Goal: Task Accomplishment & Management: Manage account settings

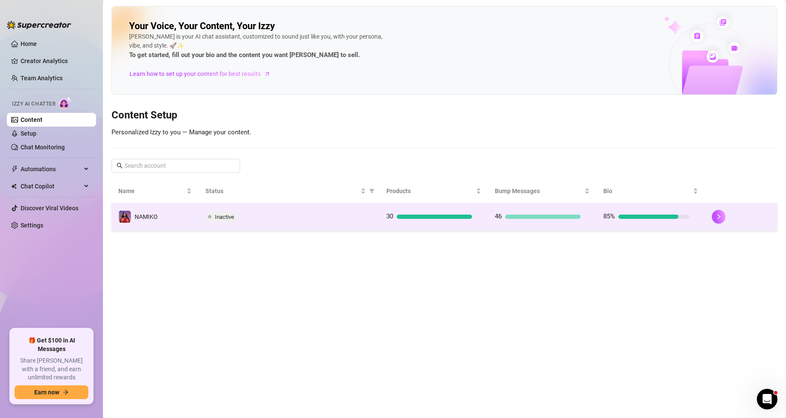
click at [487, 221] on td "30" at bounding box center [434, 217] width 108 height 28
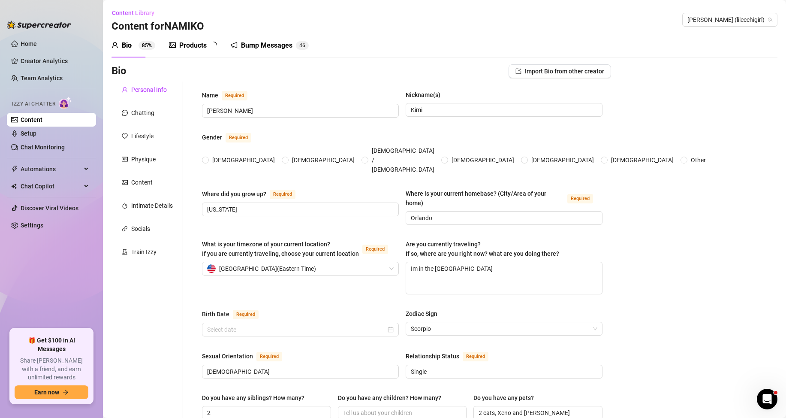
radio input "true"
type input "[DATE]"
click at [175, 39] on div "Products 2 7" at bounding box center [196, 45] width 54 height 24
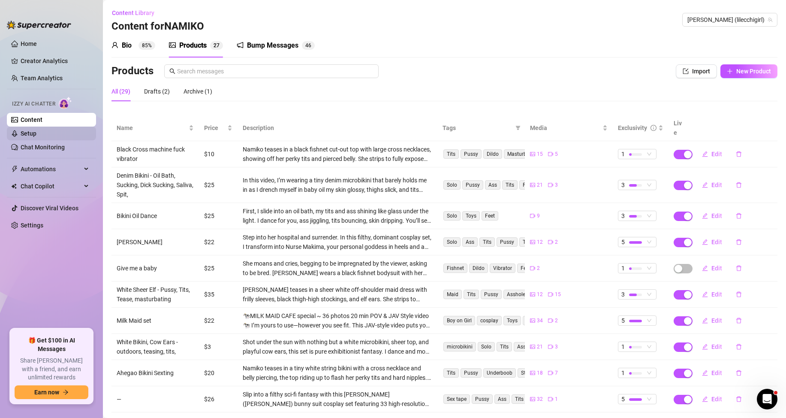
click at [36, 130] on link "Setup" at bounding box center [29, 133] width 16 height 7
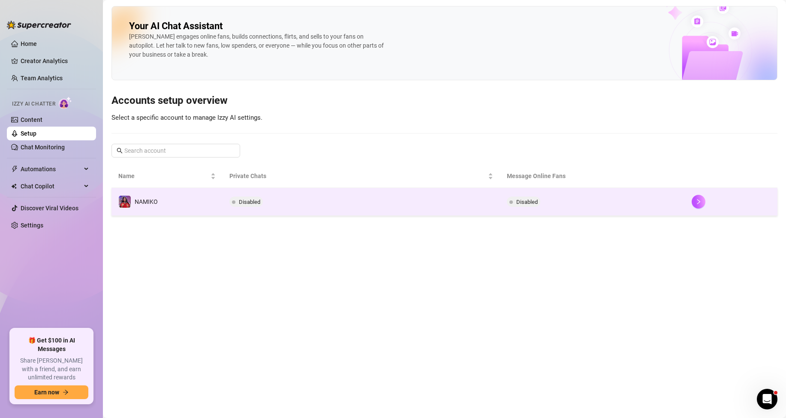
click at [397, 208] on td "Disabled" at bounding box center [361, 202] width 277 height 28
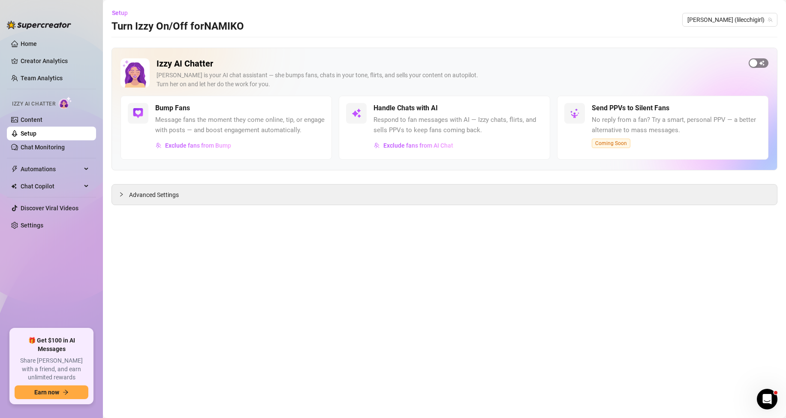
click at [758, 64] on span "button" at bounding box center [759, 62] width 20 height 9
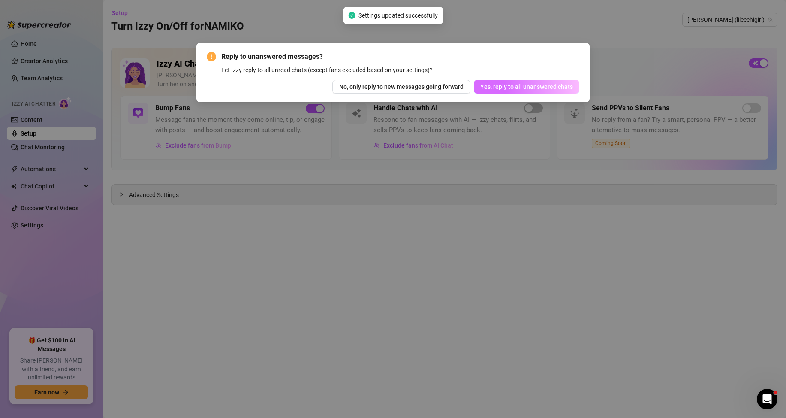
click at [510, 84] on span "Yes, reply to all unanswered chats" at bounding box center [526, 86] width 93 height 7
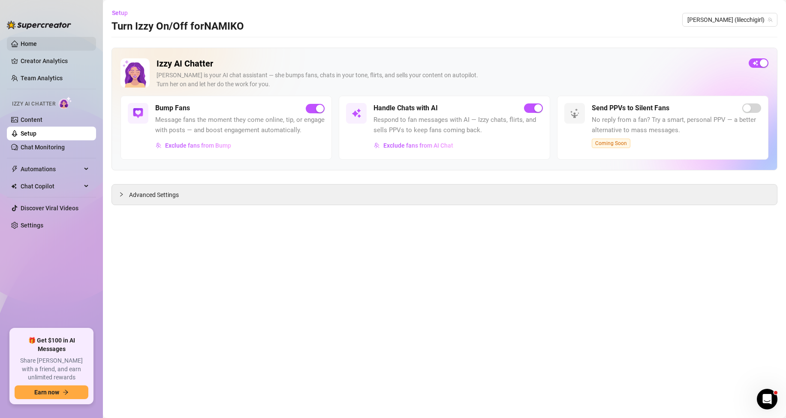
click at [36, 47] on link "Home" at bounding box center [29, 43] width 16 height 7
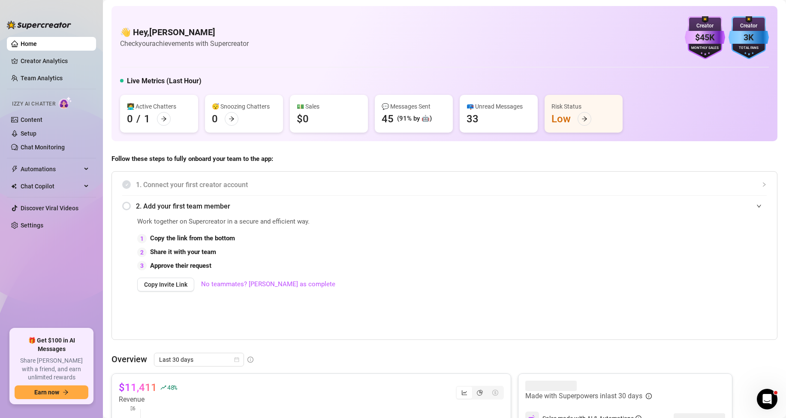
click at [413, 52] on div "👋 Hey, [PERSON_NAME] Check your achievements with Supercreator $45K Creator Mon…" at bounding box center [444, 37] width 649 height 43
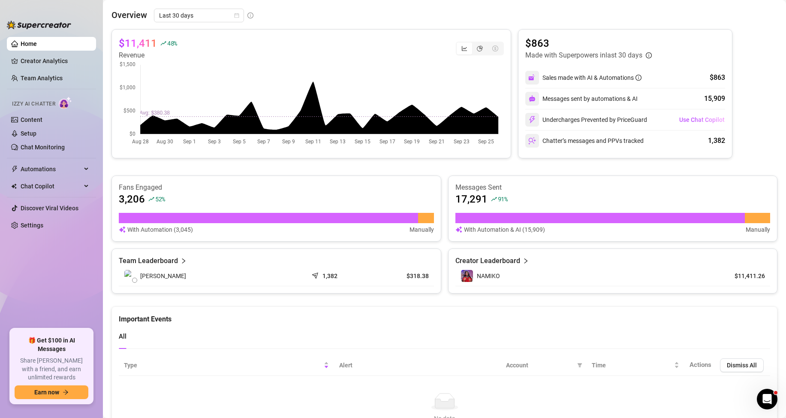
scroll to position [386, 0]
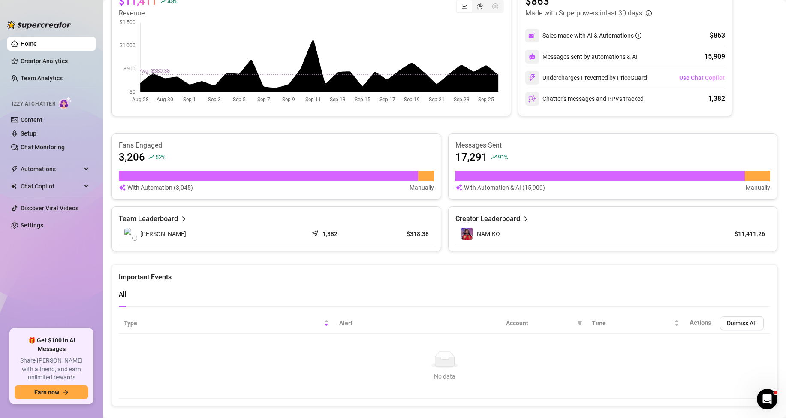
click at [312, 43] on canvas at bounding box center [309, 61] width 380 height 86
